Goal: Information Seeking & Learning: Stay updated

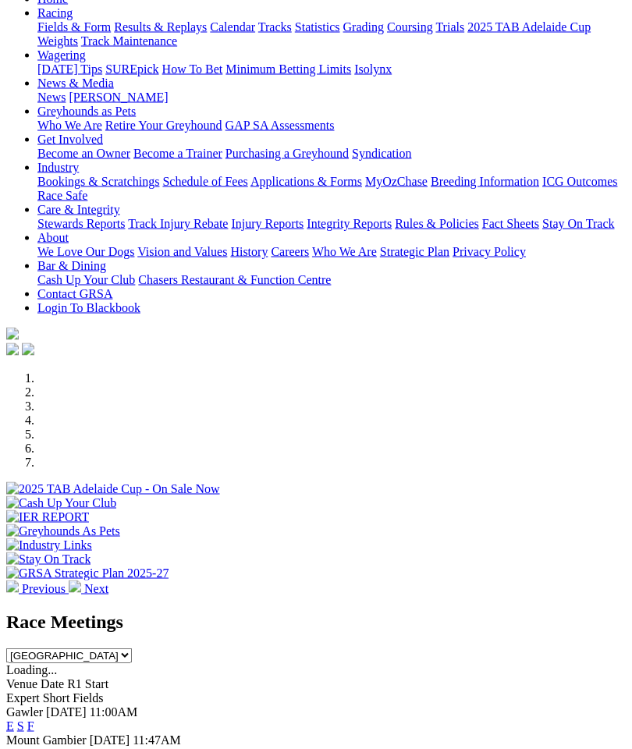
scroll to position [151, 0]
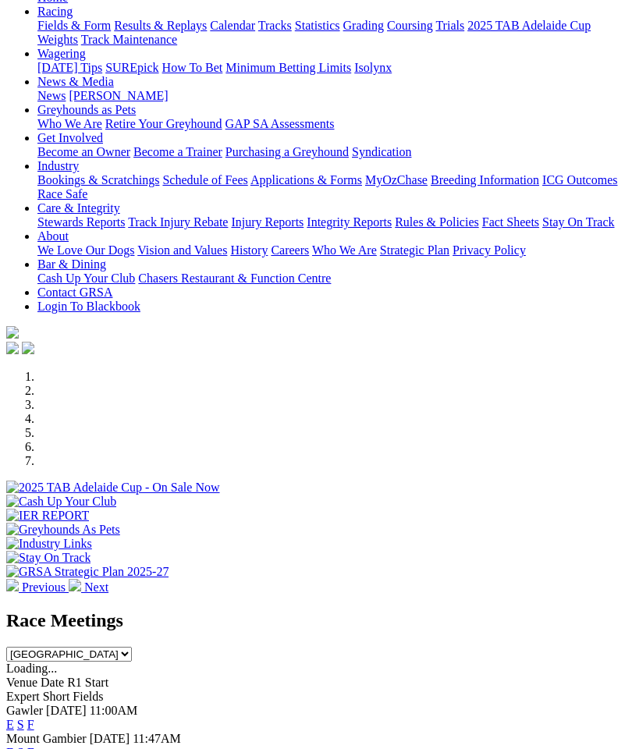
click at [34, 718] on link "F" at bounding box center [30, 724] width 7 height 13
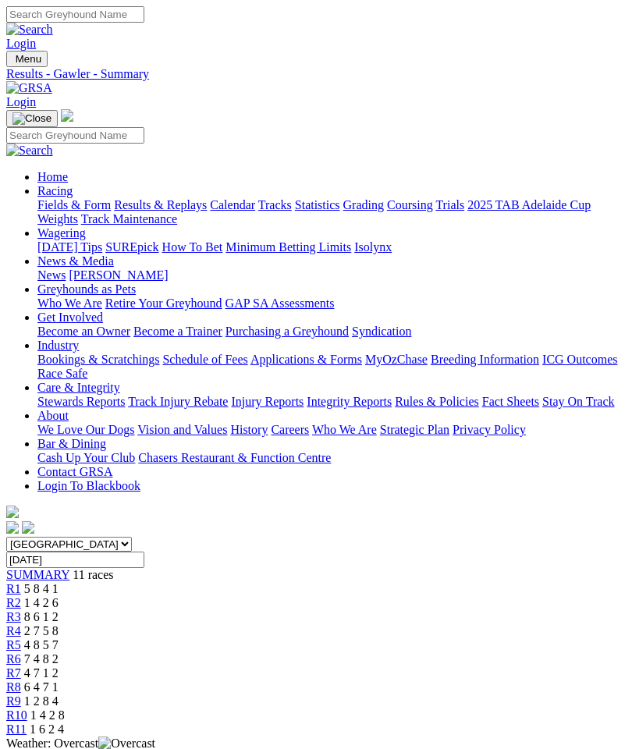
click at [12, 62] on img "Toggle navigation" at bounding box center [12, 62] width 0 height 0
click at [111, 201] on link "Fields & Form" at bounding box center [73, 204] width 73 height 13
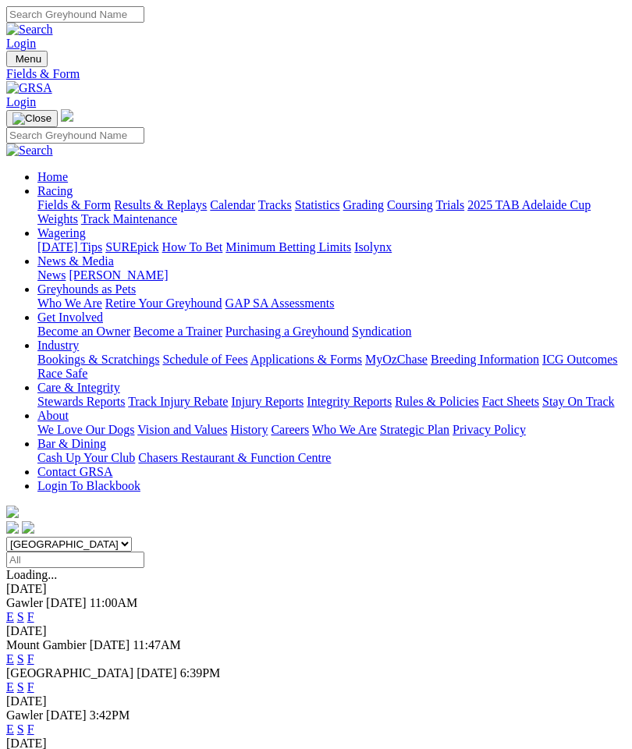
click at [34, 681] on link "F" at bounding box center [30, 687] width 7 height 13
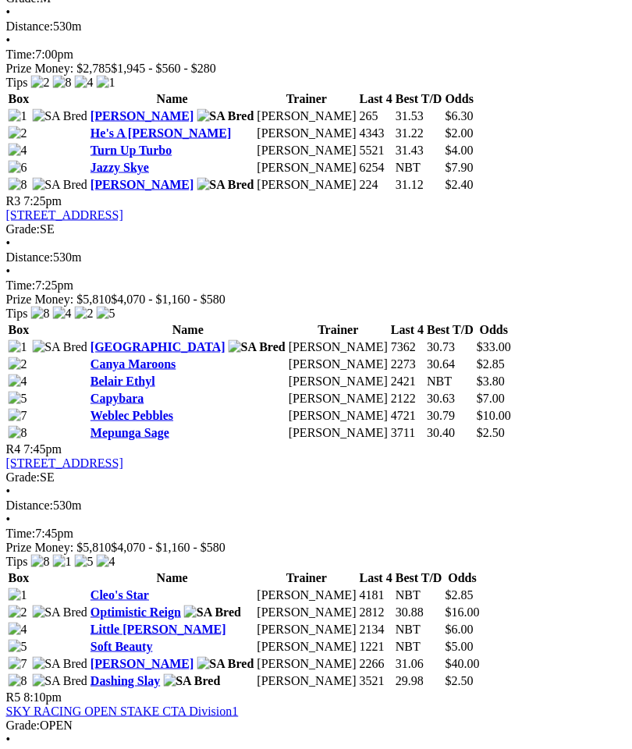
scroll to position [1175, 0]
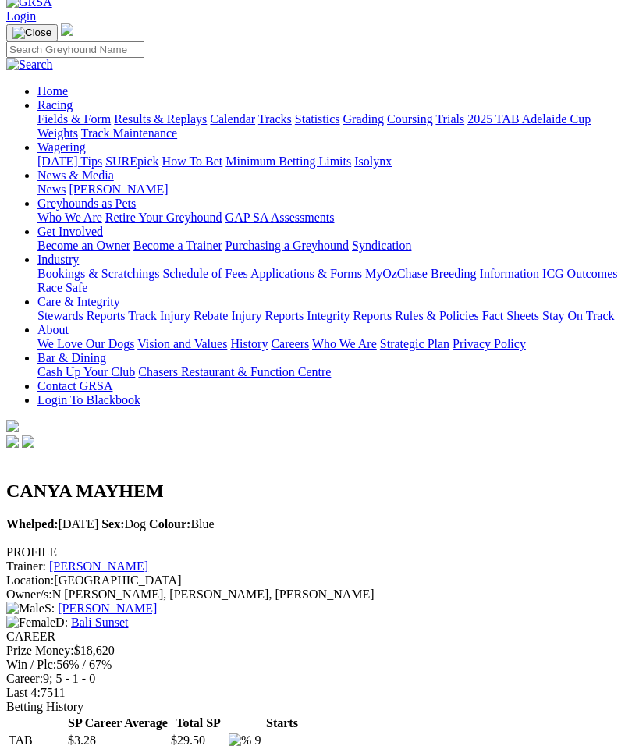
scroll to position [74, 0]
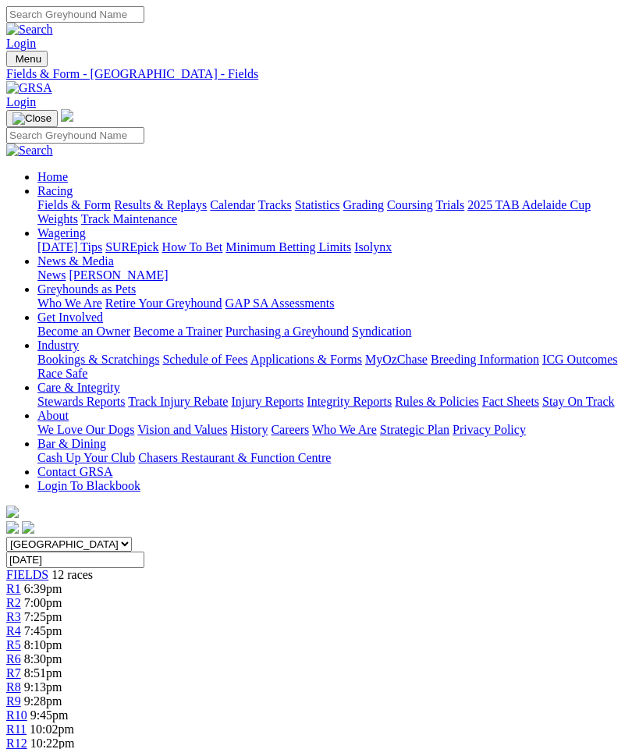
scroll to position [1239, 0]
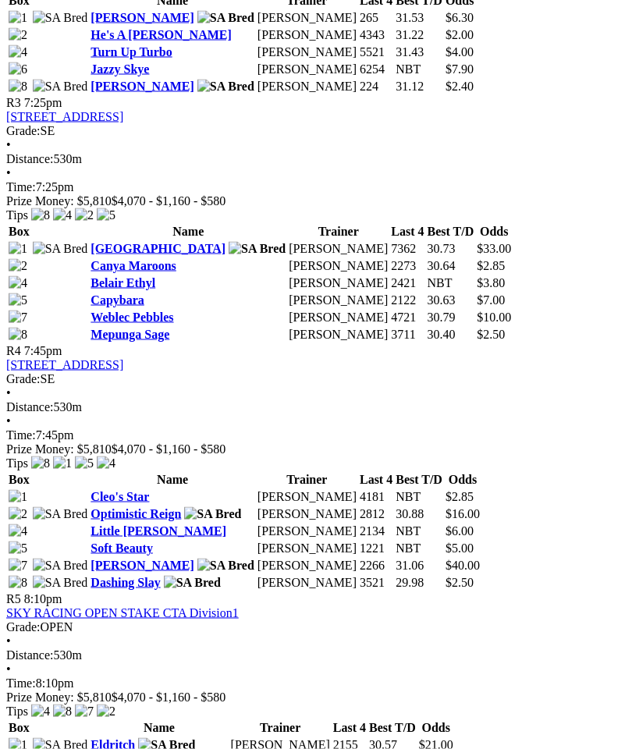
scroll to position [1275, 0]
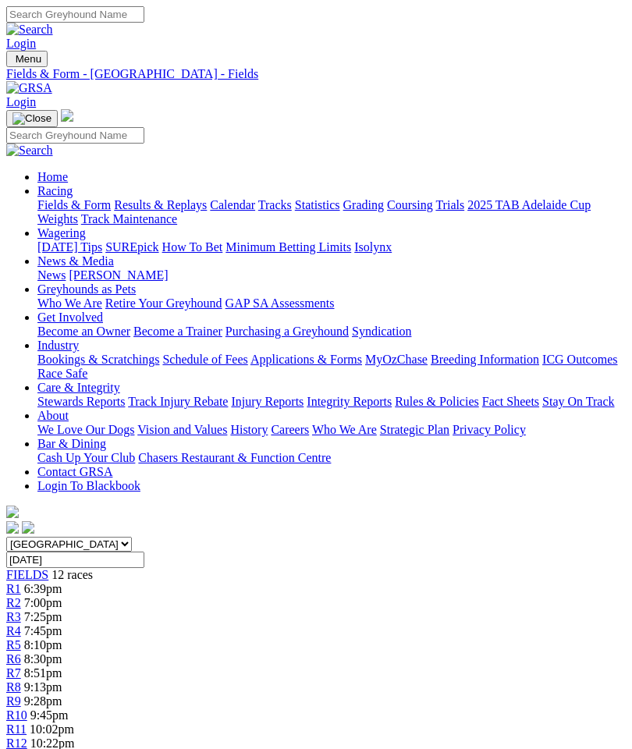
scroll to position [1337, 0]
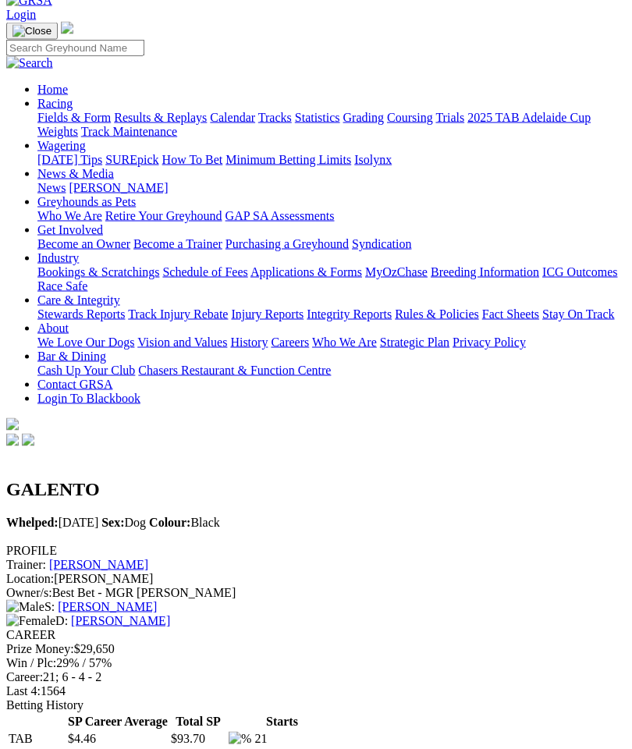
scroll to position [17, 0]
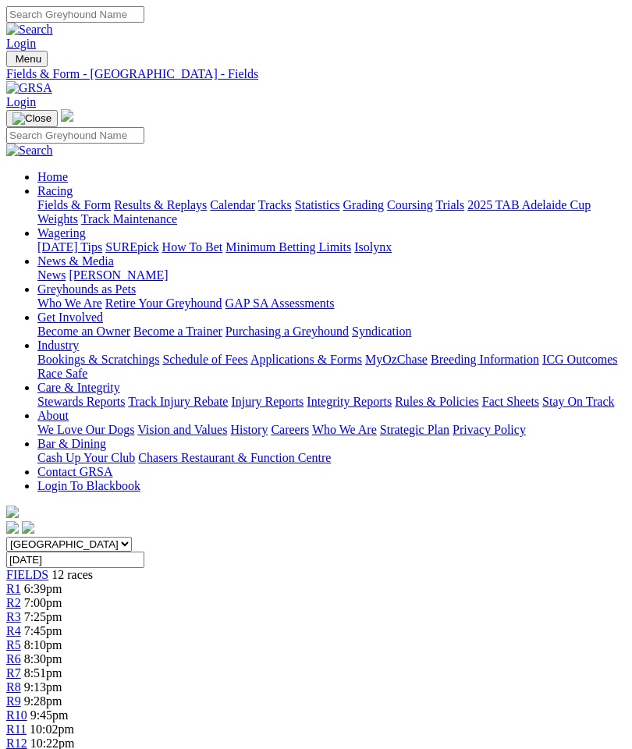
scroll to position [1337, 0]
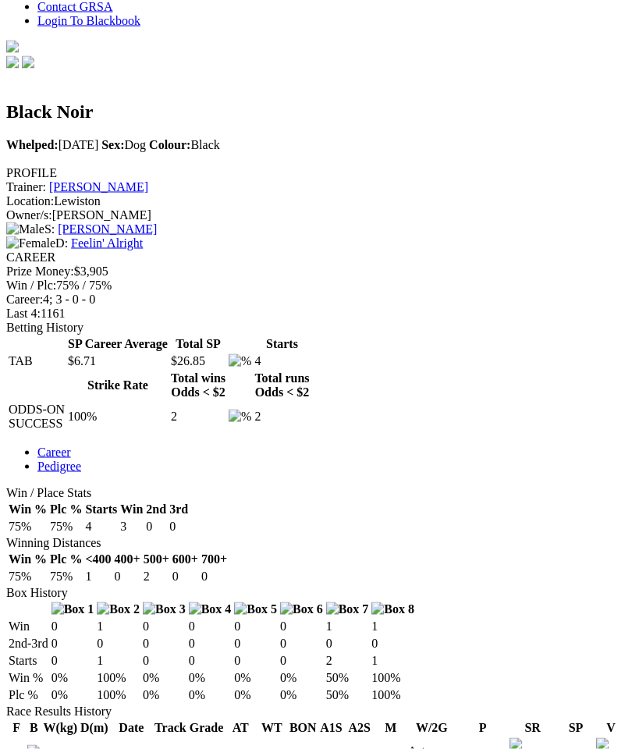
scroll to position [466, 0]
click at [615, 738] on img at bounding box center [611, 758] width 30 height 41
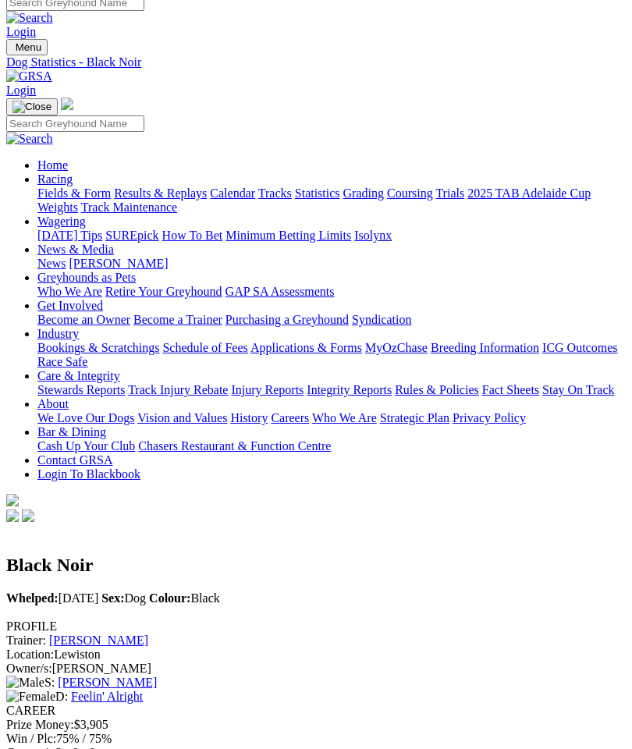
scroll to position [0, 0]
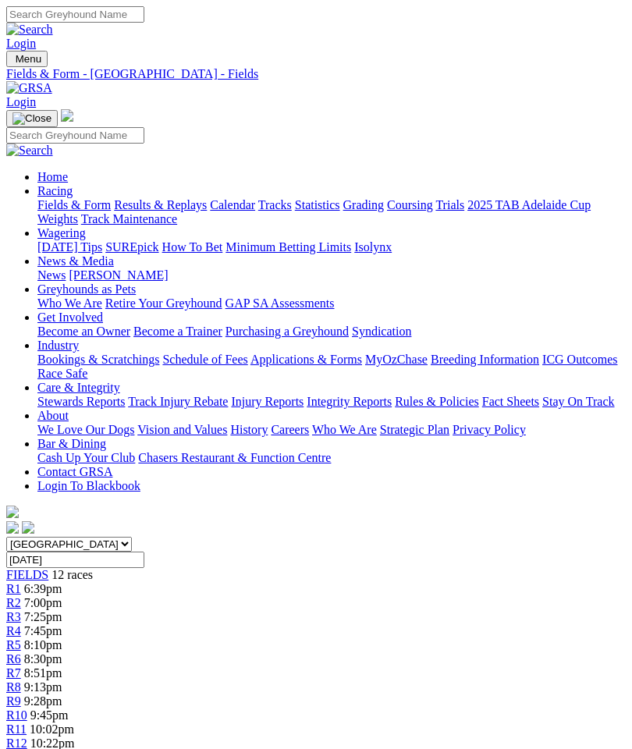
scroll to position [1337, 0]
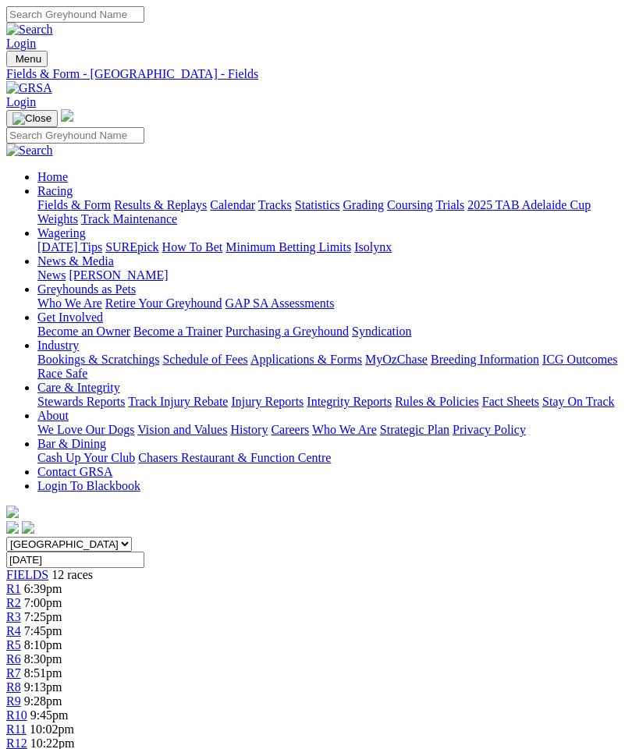
scroll to position [1337, 0]
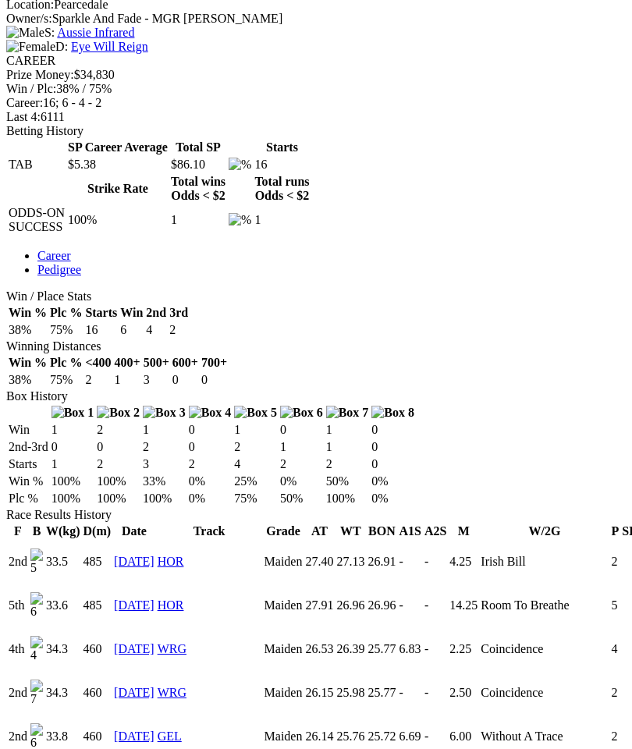
scroll to position [651, 0]
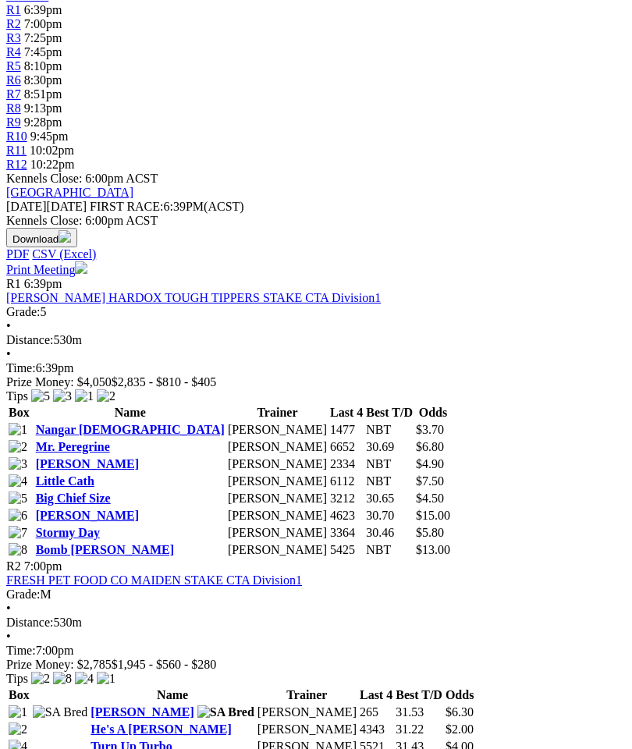
scroll to position [562, 0]
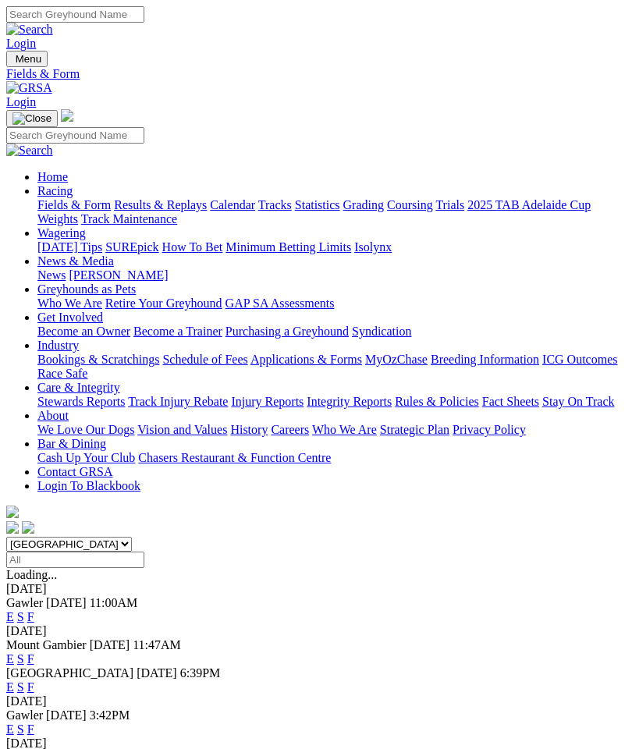
click at [14, 723] on link "E" at bounding box center [10, 729] width 8 height 13
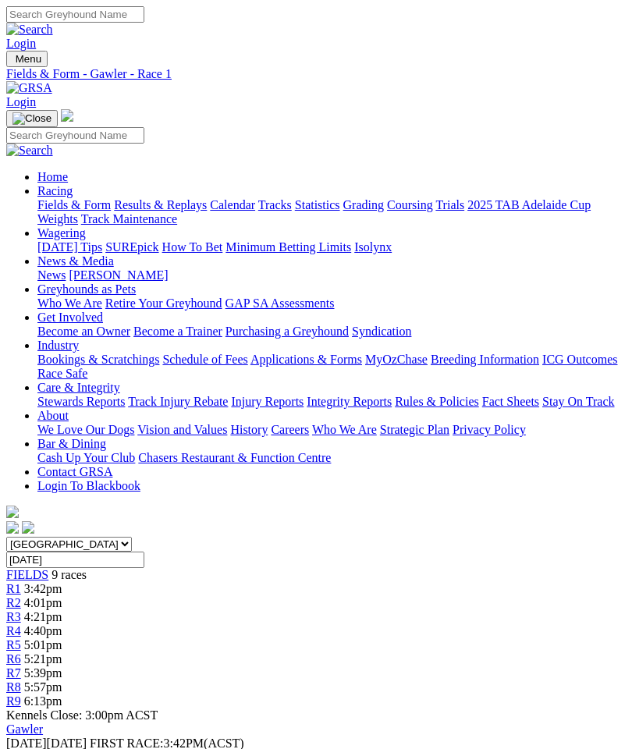
click at [21, 695] on link "R9" at bounding box center [13, 701] width 15 height 13
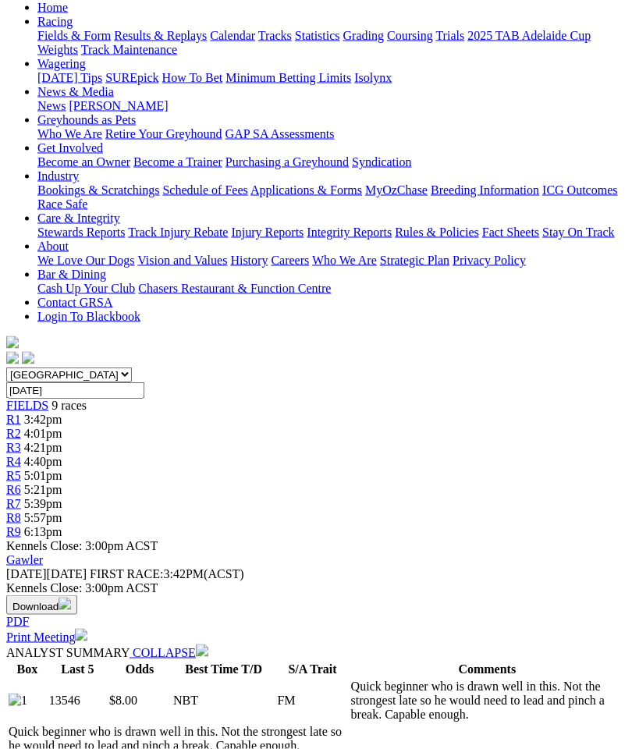
scroll to position [170, 0]
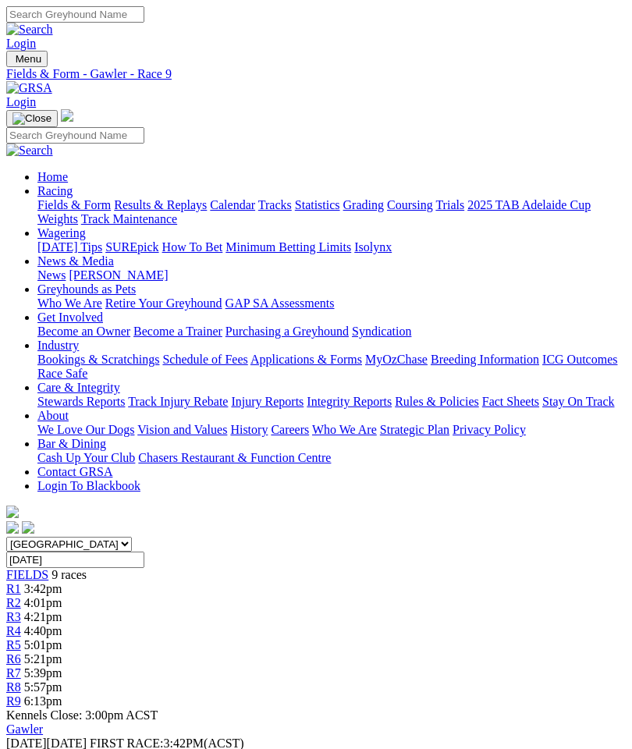
scroll to position [167, 0]
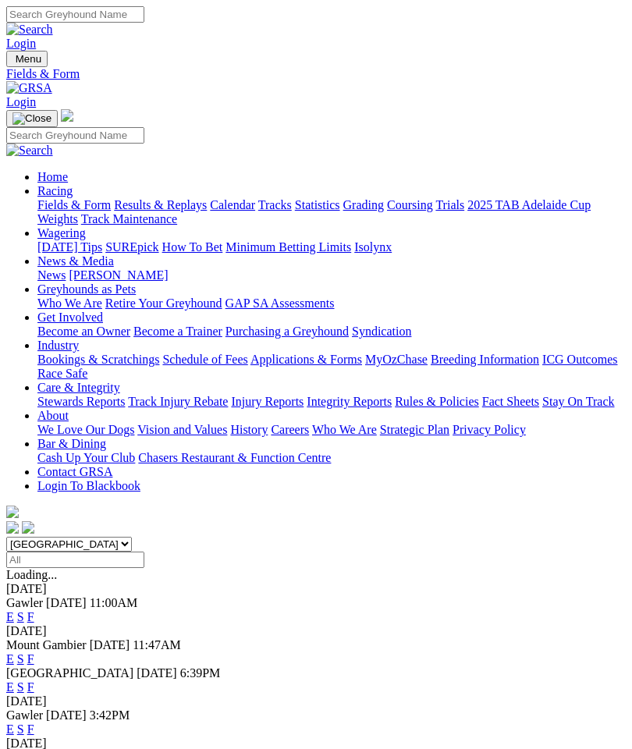
click at [12, 62] on img "Toggle navigation" at bounding box center [12, 62] width 0 height 0
click at [158, 212] on link "Results & Replays" at bounding box center [160, 204] width 93 height 13
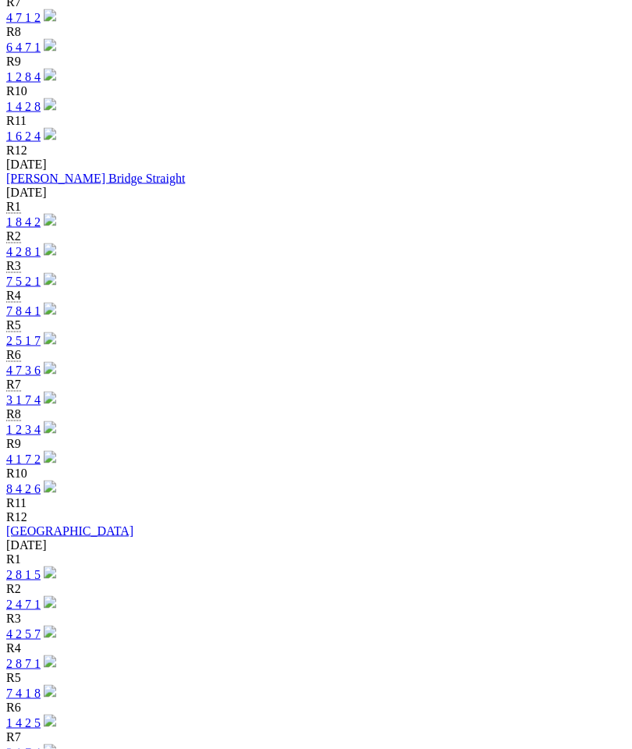
scroll to position [1004, 0]
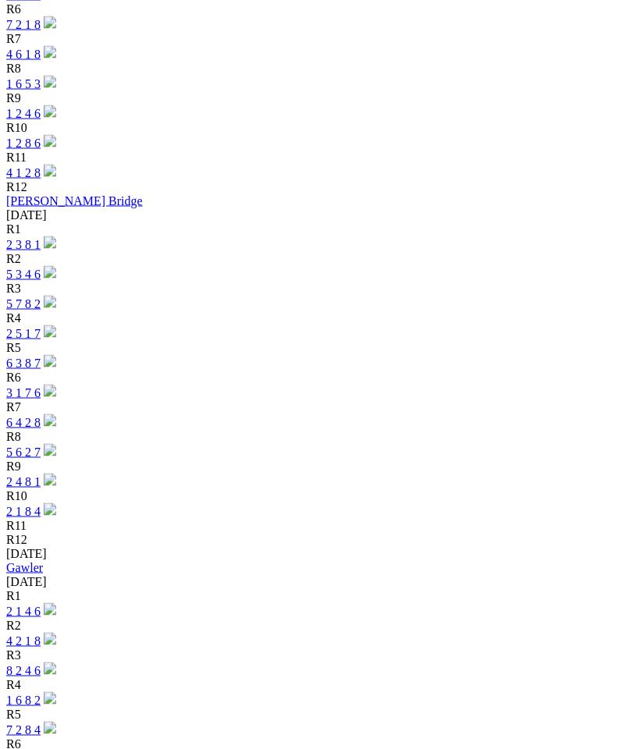
scroll to position [2437, 0]
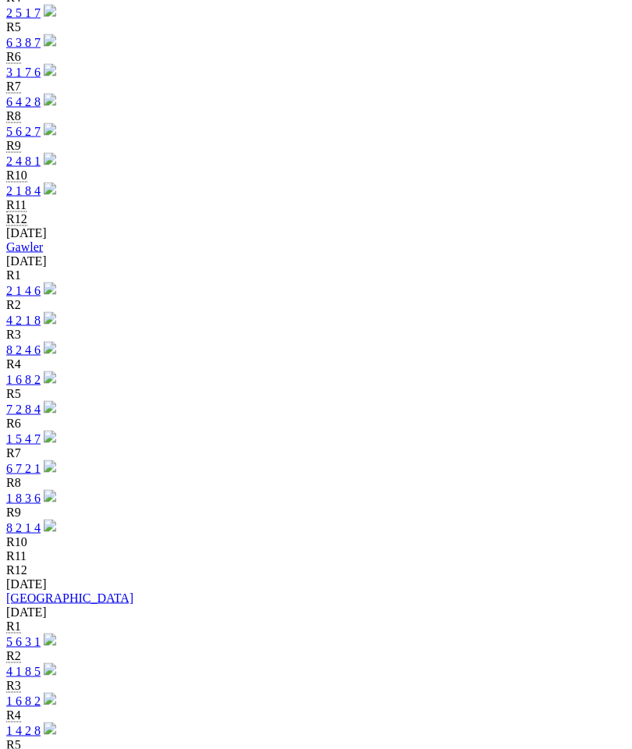
scroll to position [2757, 0]
click at [41, 635] on link "5 6 3 1" at bounding box center [23, 641] width 34 height 13
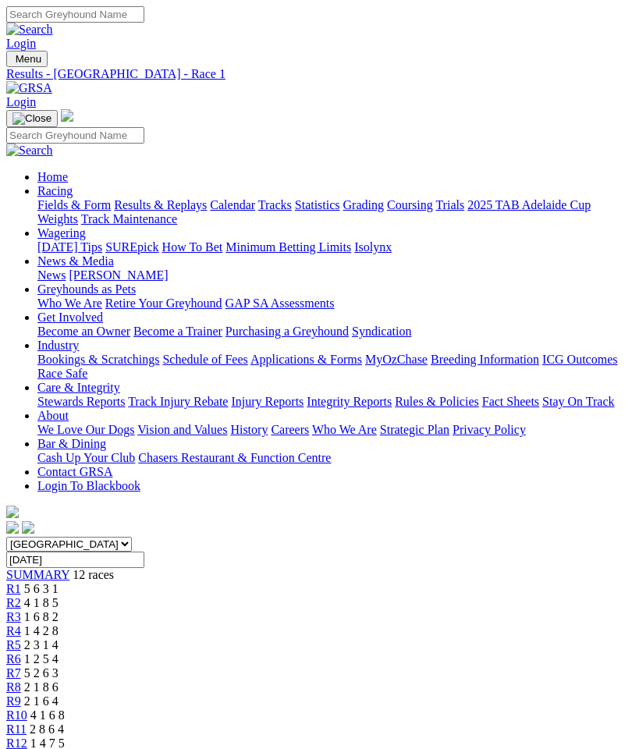
click at [73, 568] on span "12 races" at bounding box center [93, 574] width 41 height 13
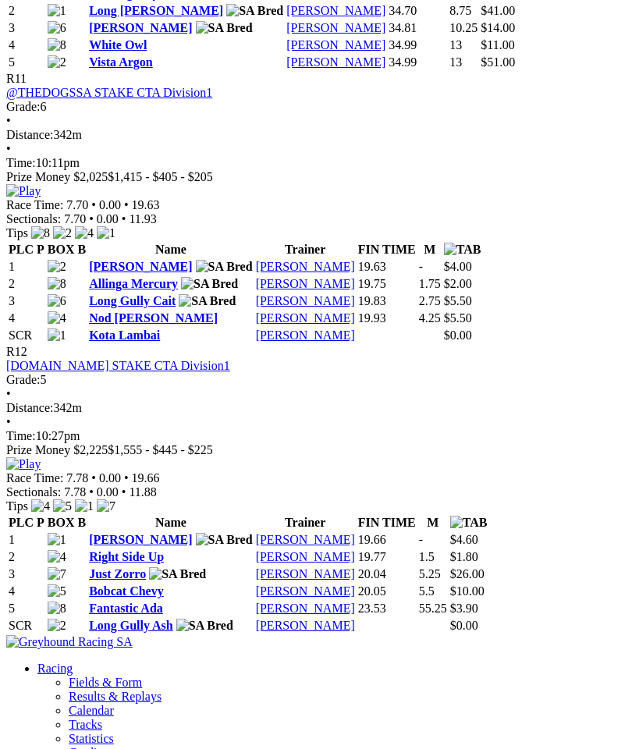
scroll to position [3841, 0]
